Goal: Communication & Community: Answer question/provide support

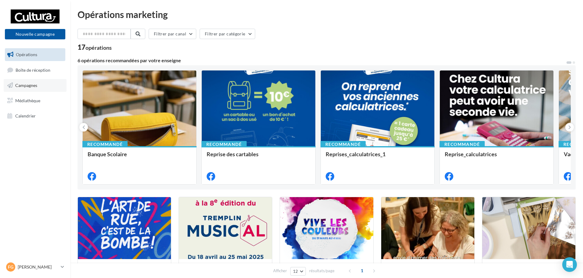
click at [33, 88] on link "Campagnes" at bounding box center [35, 85] width 63 height 13
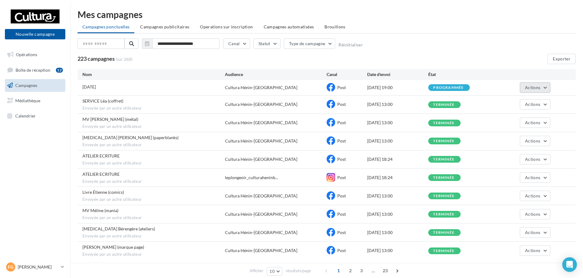
click at [542, 87] on button "Actions" at bounding box center [535, 87] width 31 height 10
click at [527, 100] on button "Voir les résultats" at bounding box center [519, 102] width 61 height 16
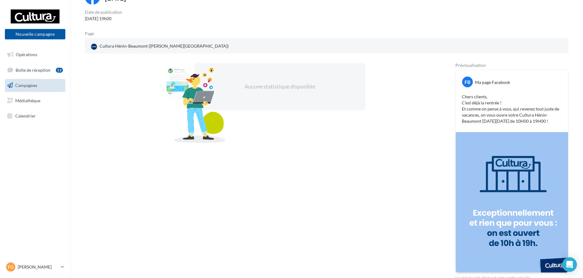
scroll to position [61, 0]
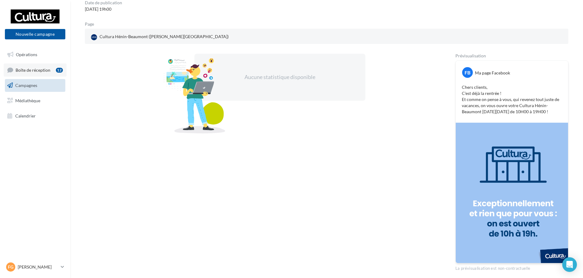
click at [44, 73] on link "Boîte de réception 12" at bounding box center [35, 69] width 63 height 13
click at [42, 71] on span "Boîte de réception" at bounding box center [33, 69] width 35 height 5
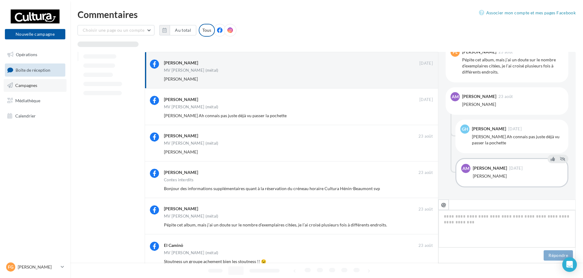
scroll to position [321, 0]
click at [423, 80] on button "Ignorer" at bounding box center [423, 79] width 20 height 9
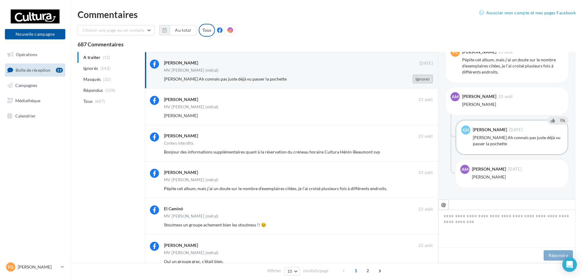
click at [422, 79] on button "Ignorer" at bounding box center [423, 79] width 20 height 9
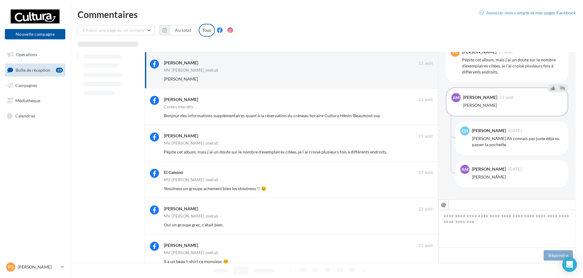
click at [422, 79] on button "Ignorer" at bounding box center [423, 79] width 20 height 9
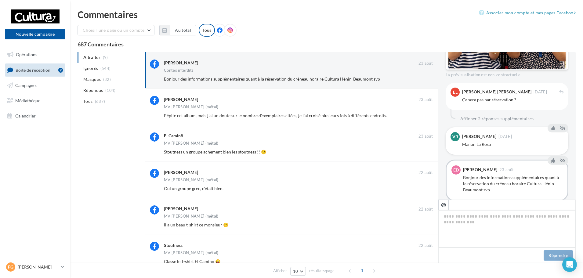
scroll to position [171, 0]
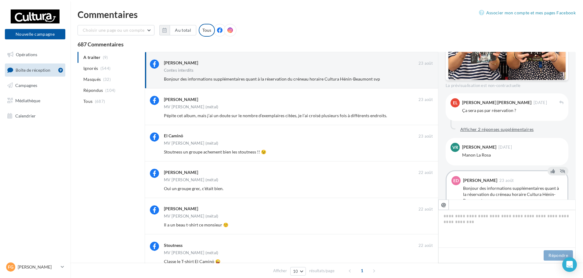
click at [504, 133] on button "Afficher 2 réponses supplémentaires" at bounding box center [497, 129] width 78 height 7
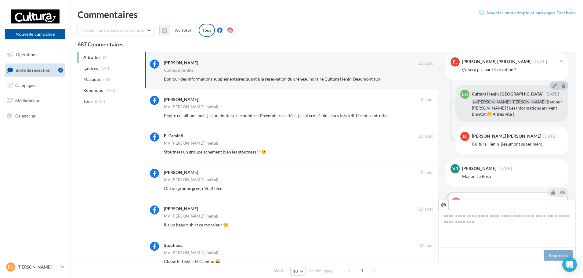
scroll to position [264, 0]
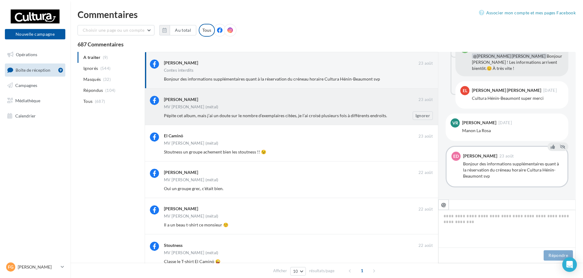
click at [353, 103] on div "[PERSON_NAME]" at bounding box center [291, 100] width 254 height 8
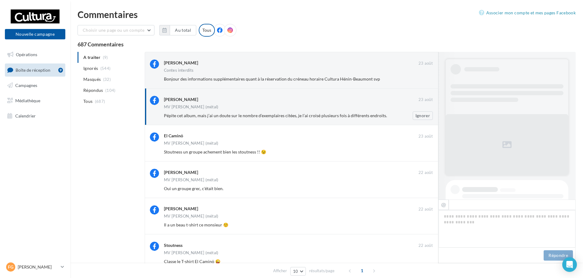
scroll to position [258, 0]
